Goal: Find specific page/section

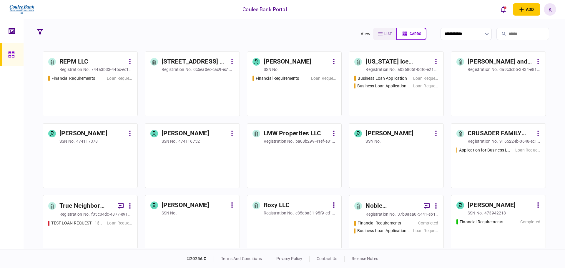
click at [508, 30] on input "search" at bounding box center [522, 34] width 53 height 12
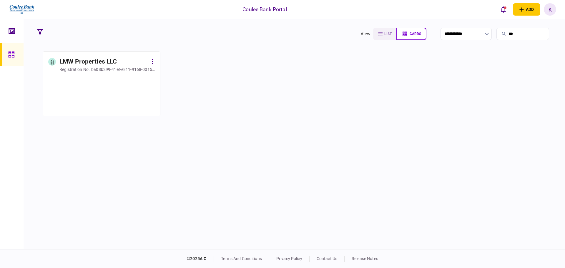
type input "***"
click at [106, 83] on div at bounding box center [101, 93] width 106 height 36
